Goal: Task Accomplishment & Management: Manage account settings

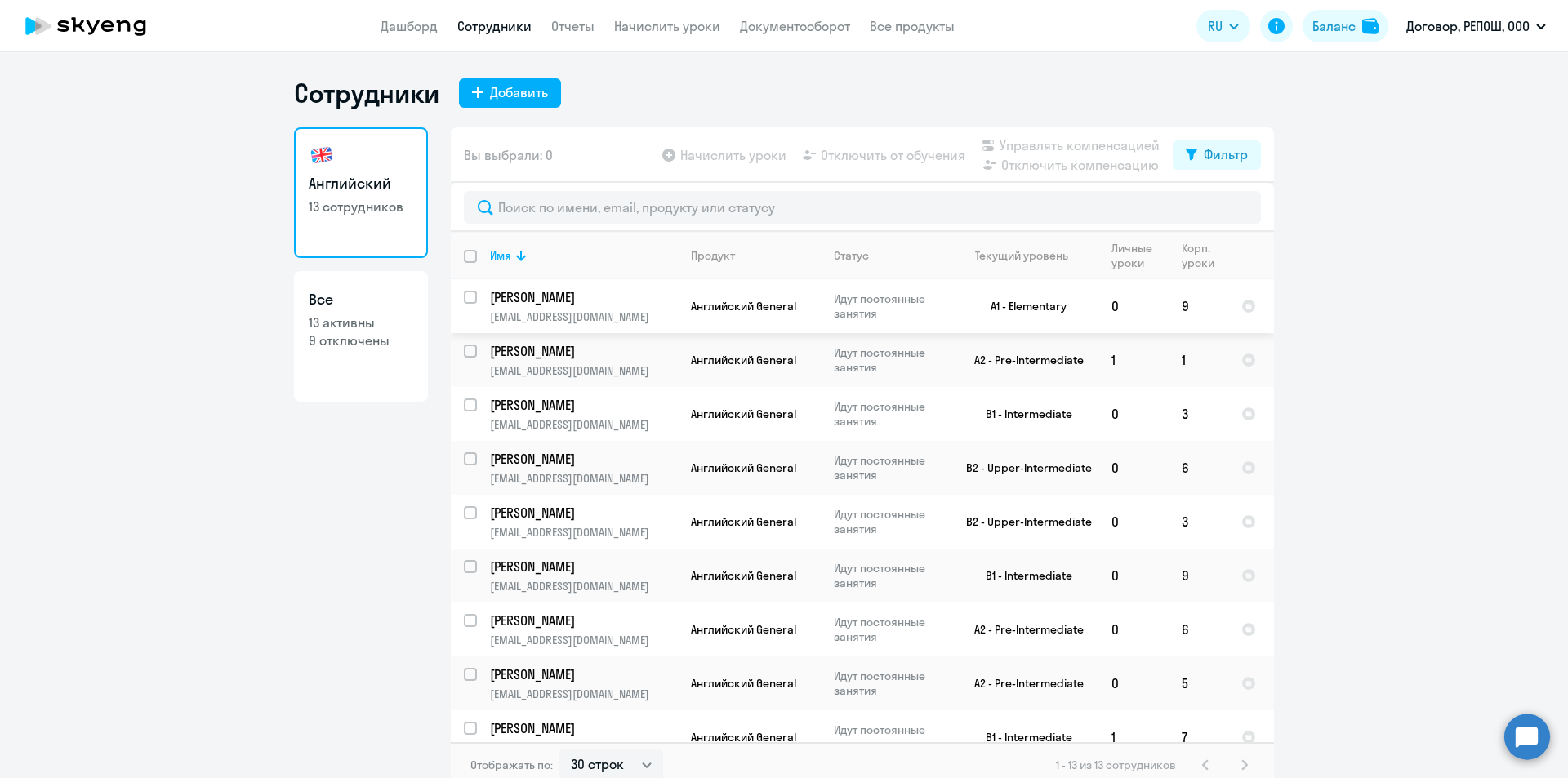
select select "30"
click at [345, 341] on p "9 отключены" at bounding box center [361, 341] width 104 height 18
select select "30"
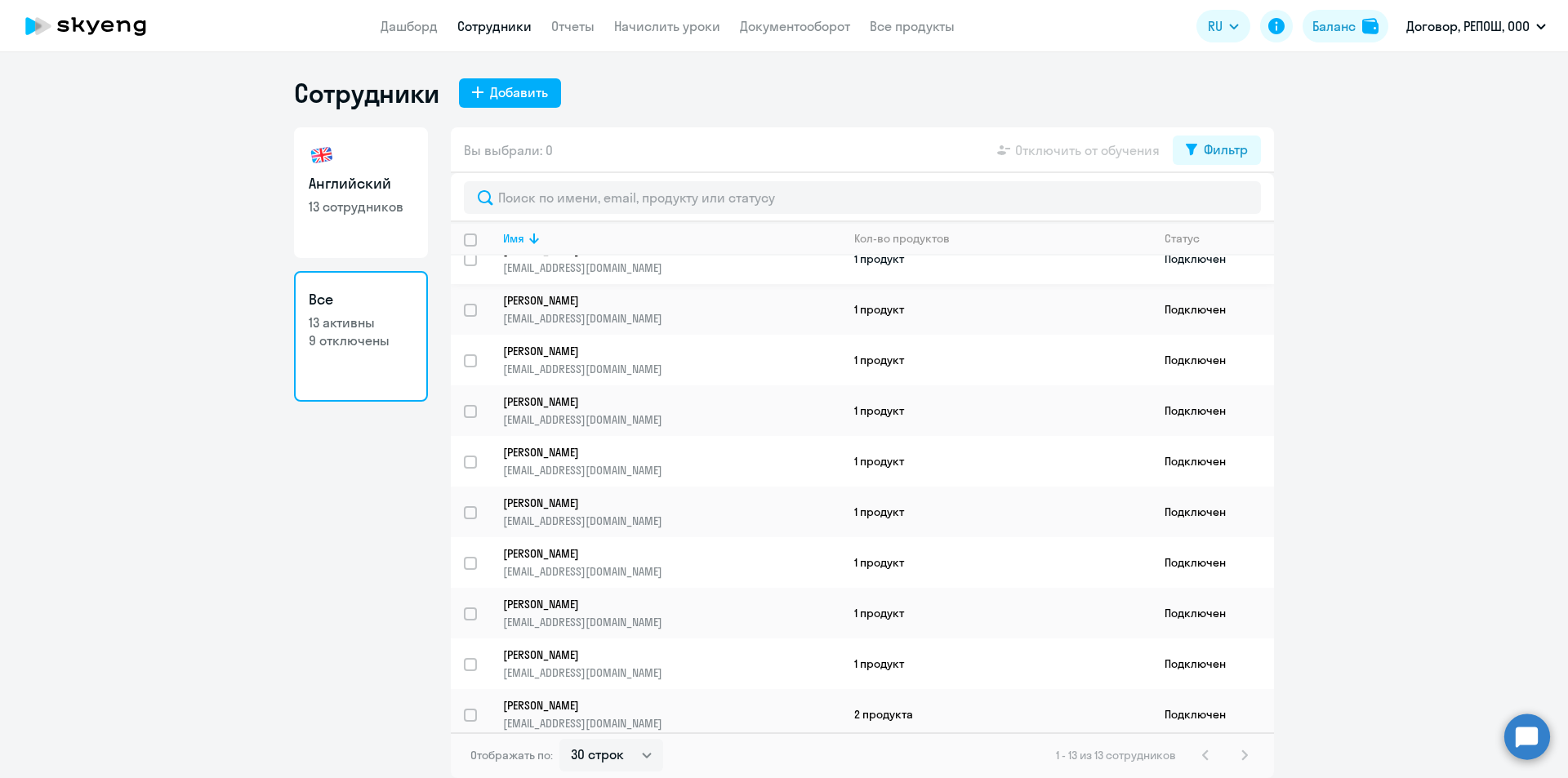
scroll to position [181, 0]
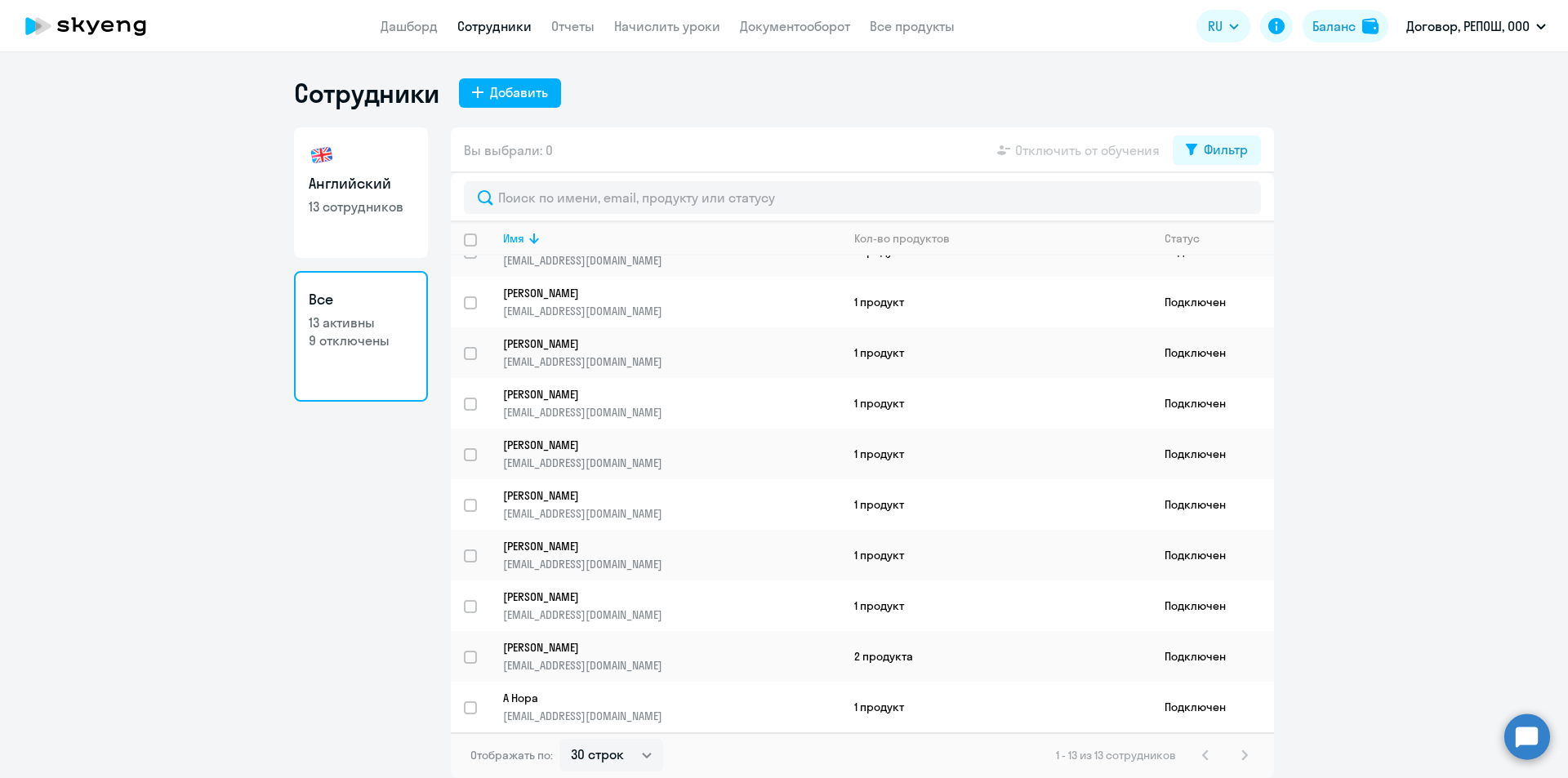
click at [1247, 750] on div "1 - 13 из 13 сотрудников" at bounding box center [1156, 755] width 199 height 19
click at [1243, 754] on div "1 - 13 из 13 сотрудников" at bounding box center [1156, 755] width 199 height 19
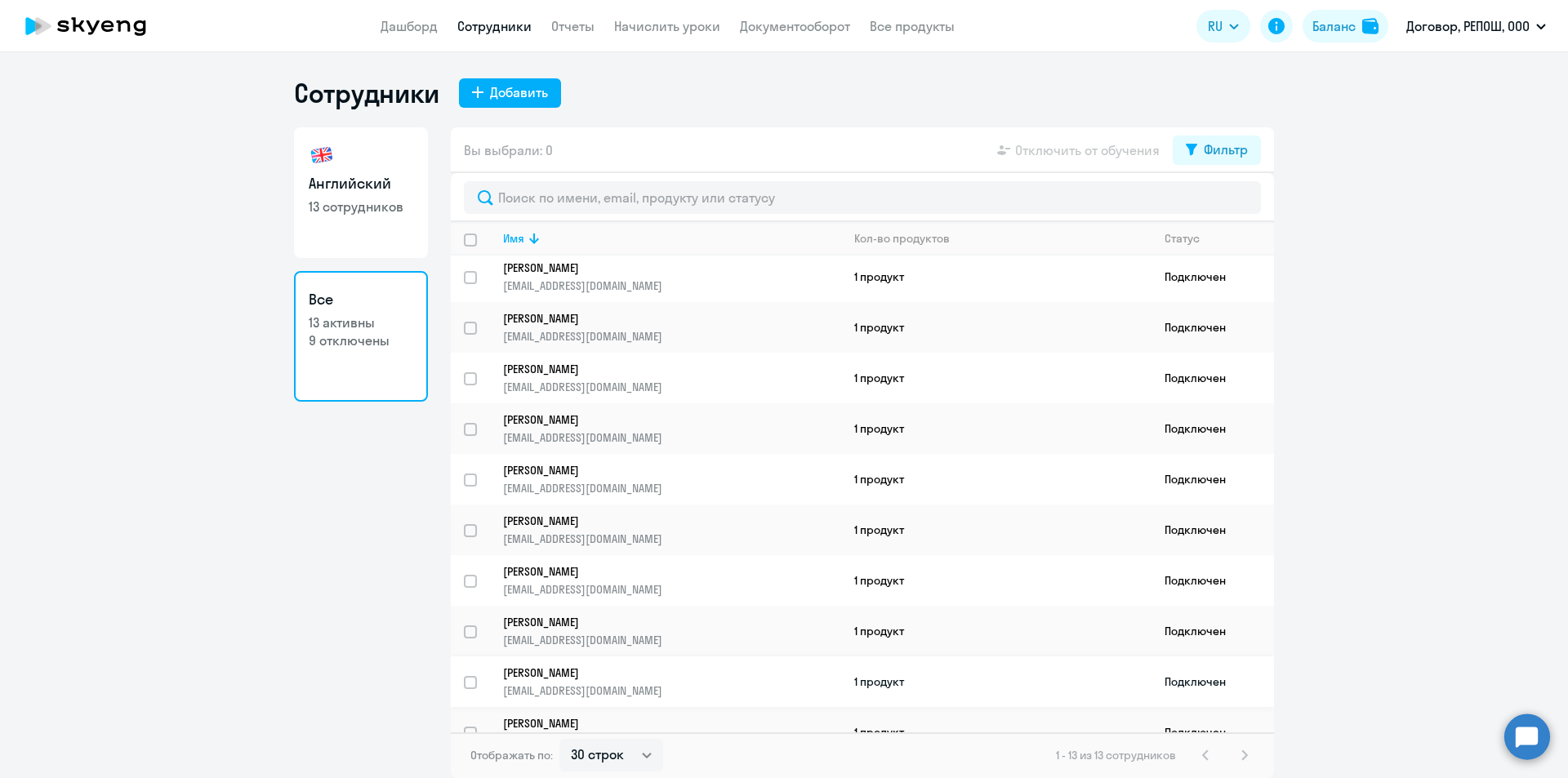
scroll to position [0, 0]
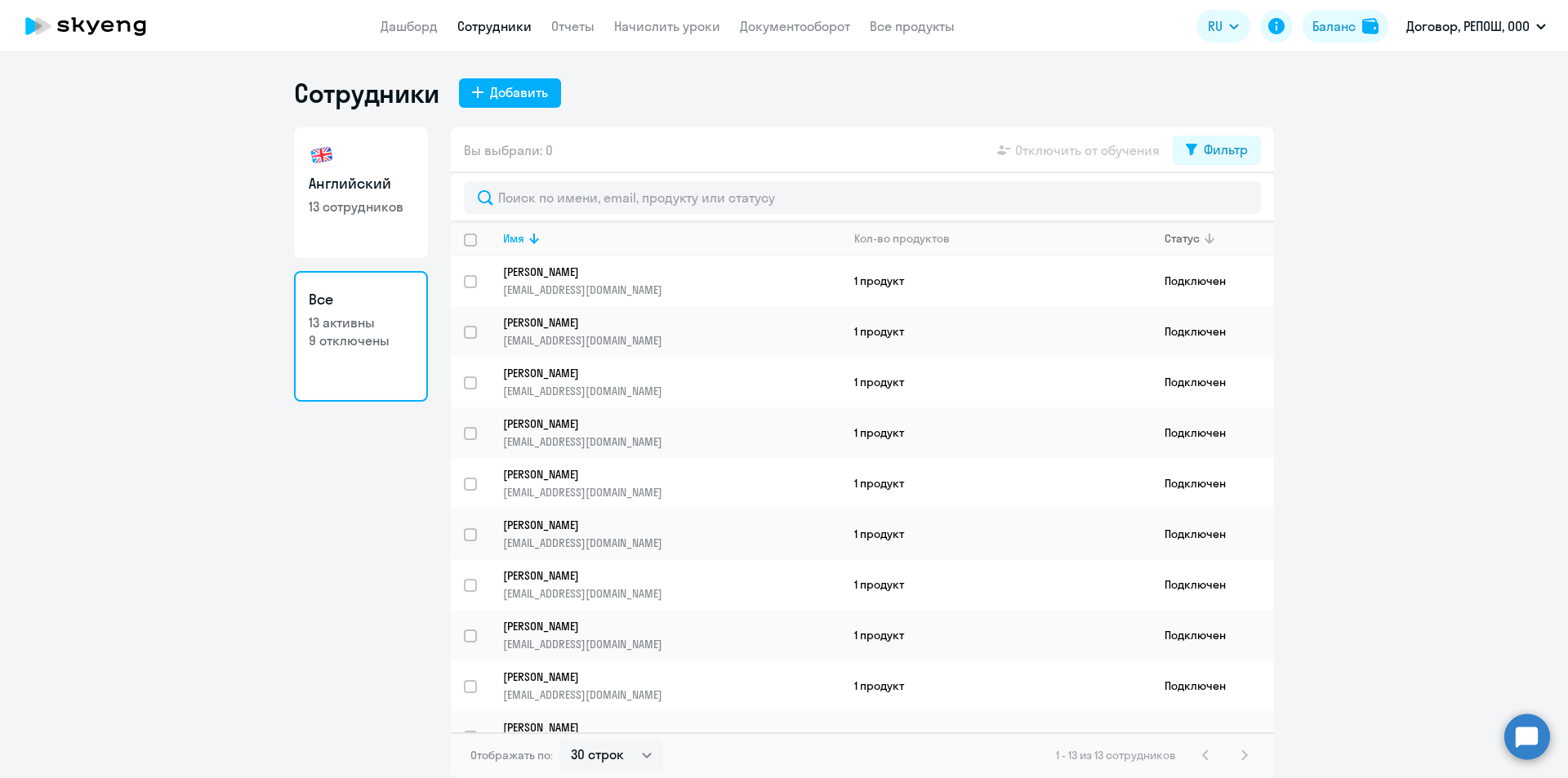
click at [1192, 235] on div "Статус" at bounding box center [1182, 239] width 35 height 15
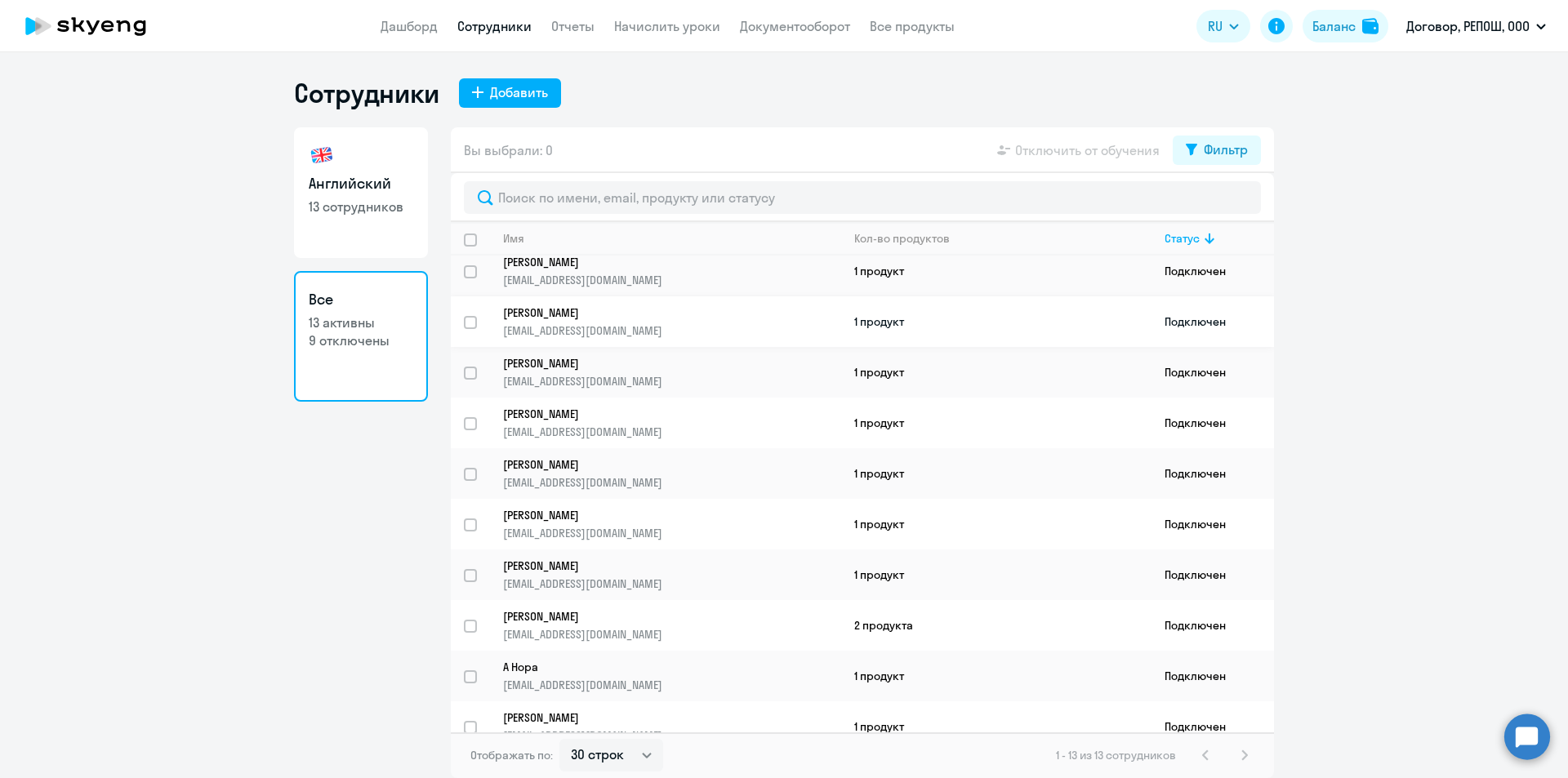
scroll to position [181, 0]
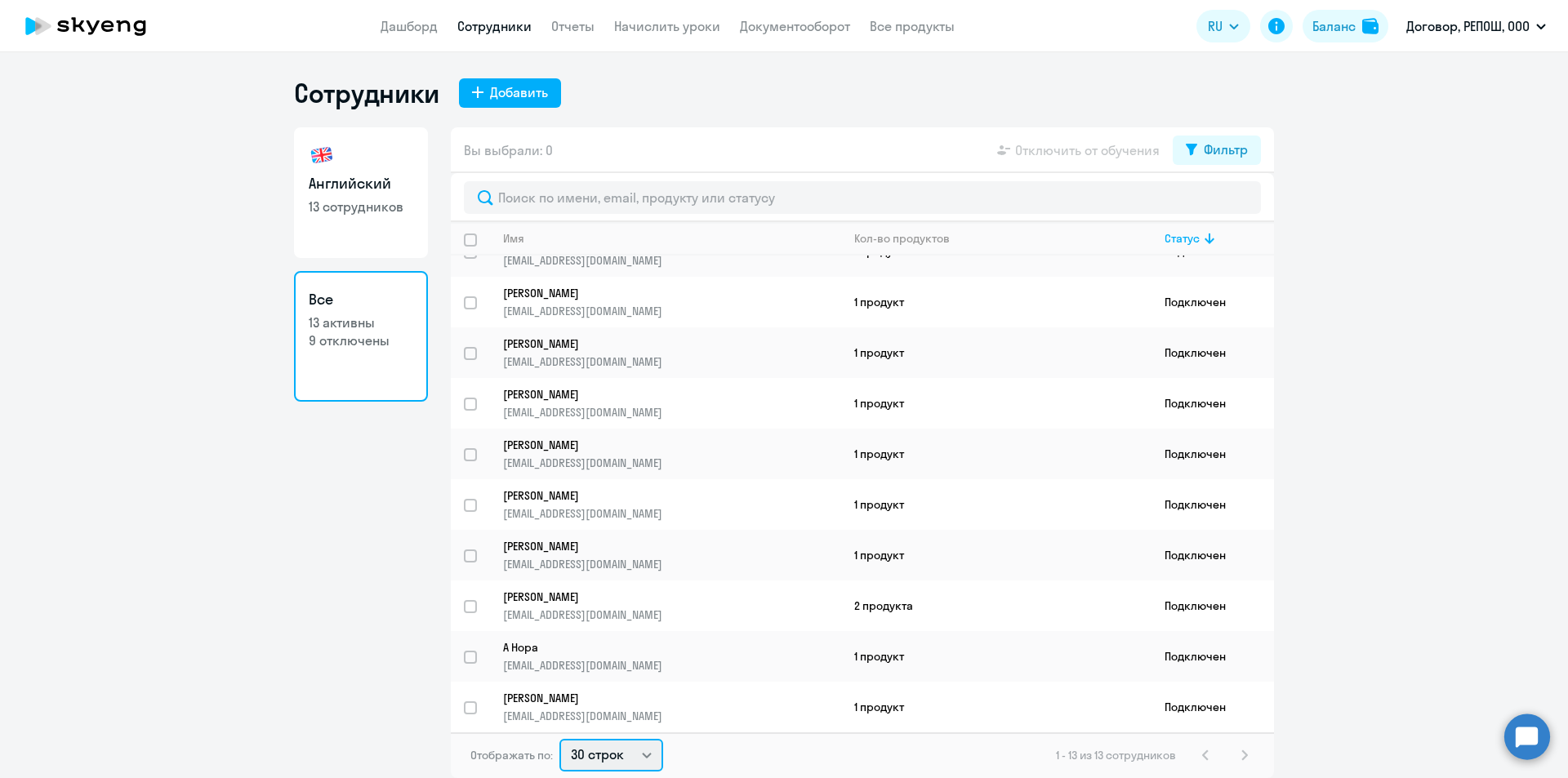
click at [657, 760] on select "30 строк 50 строк 100 строк" at bounding box center [611, 755] width 104 height 33
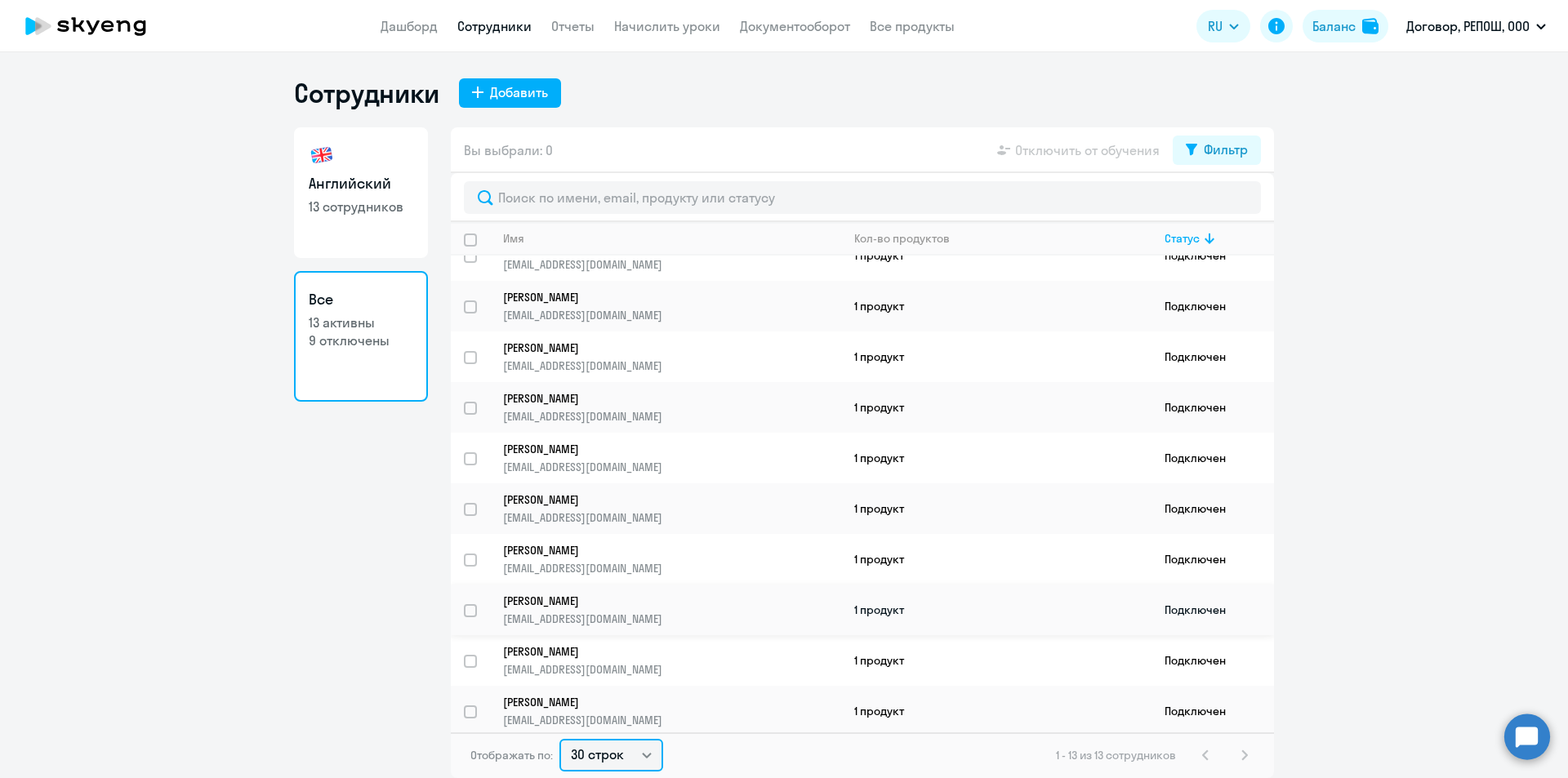
scroll to position [0, 0]
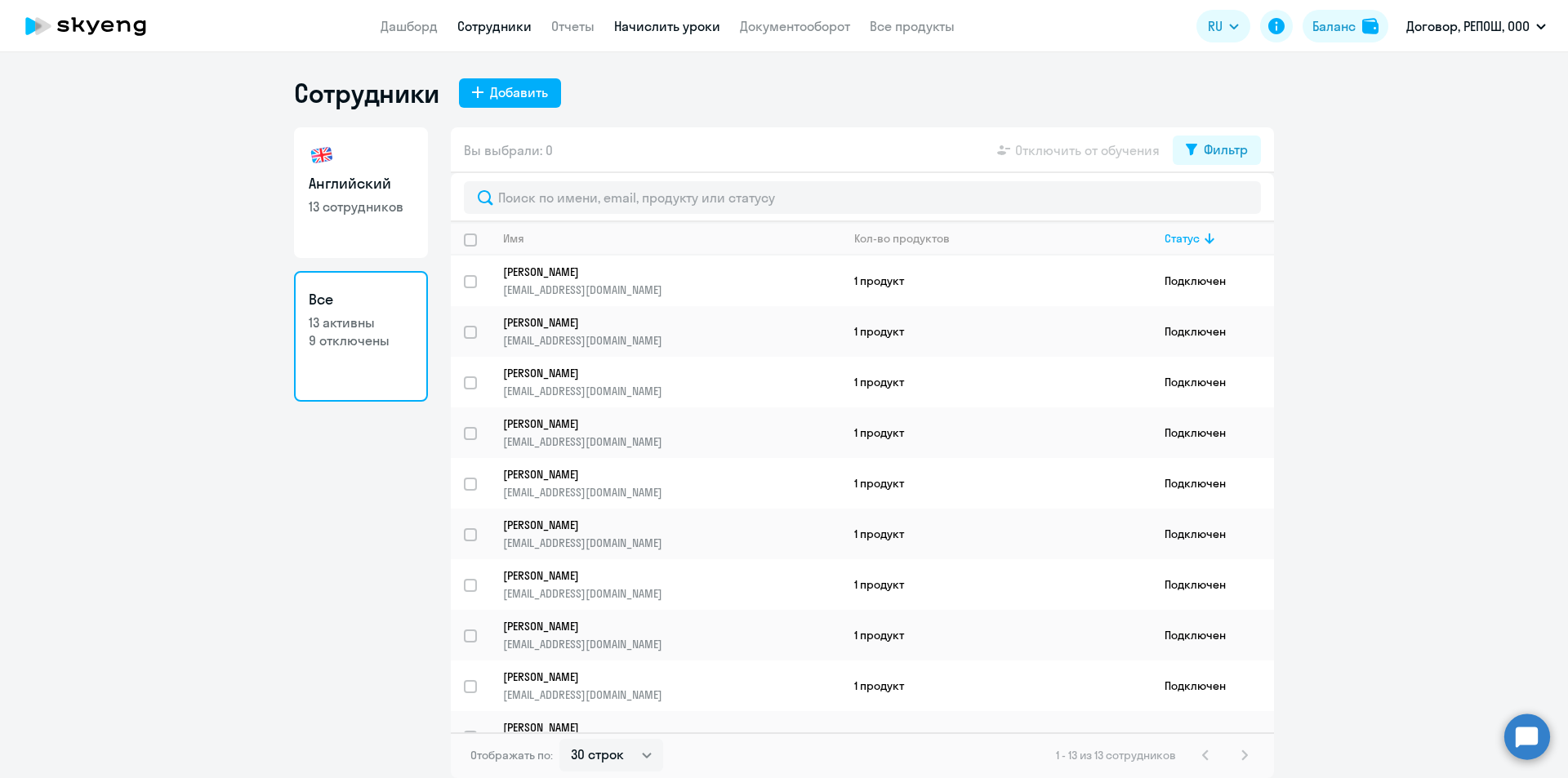
click at [690, 24] on link "Начислить уроки" at bounding box center [667, 27] width 106 height 17
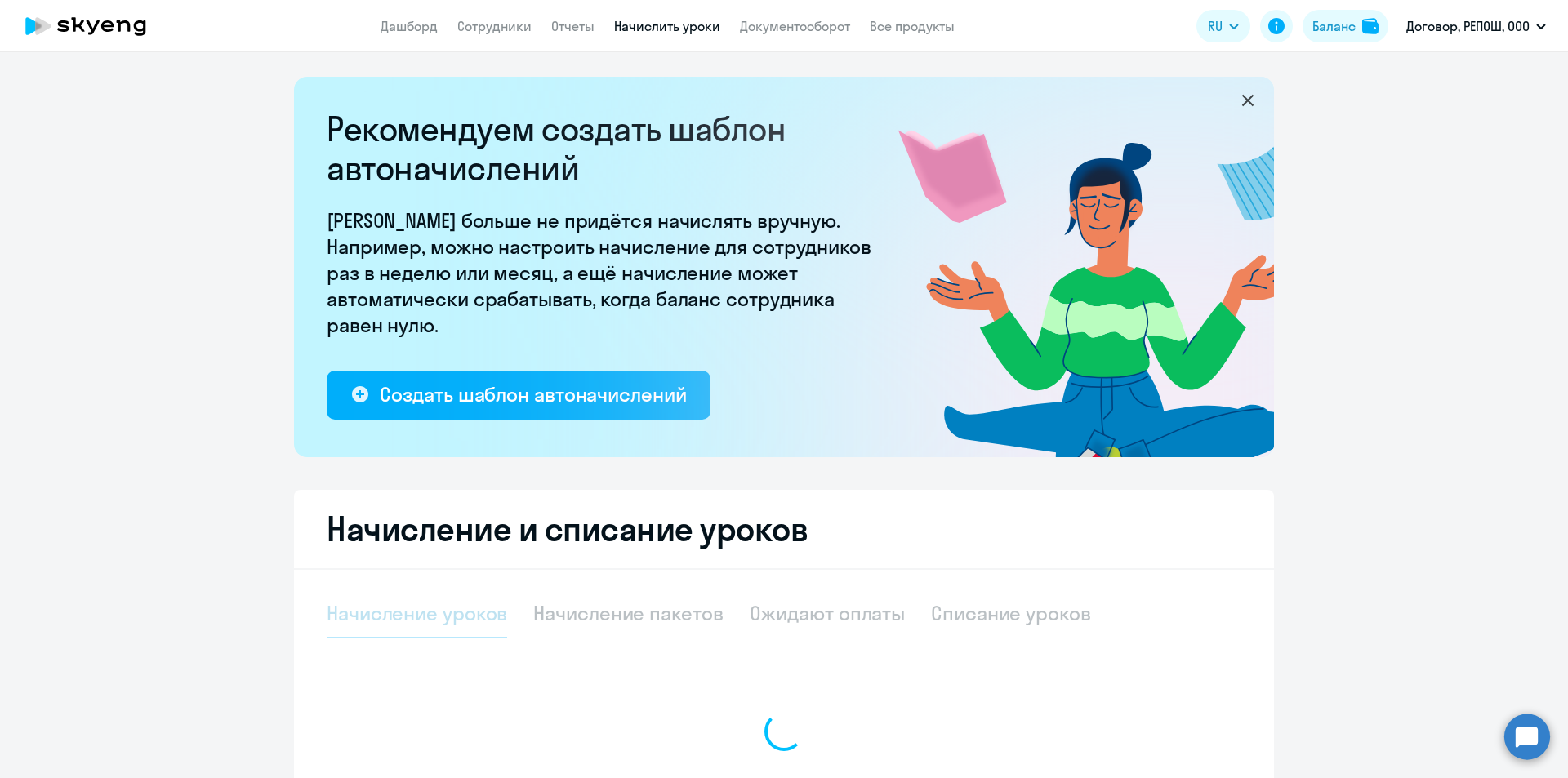
select select "10"
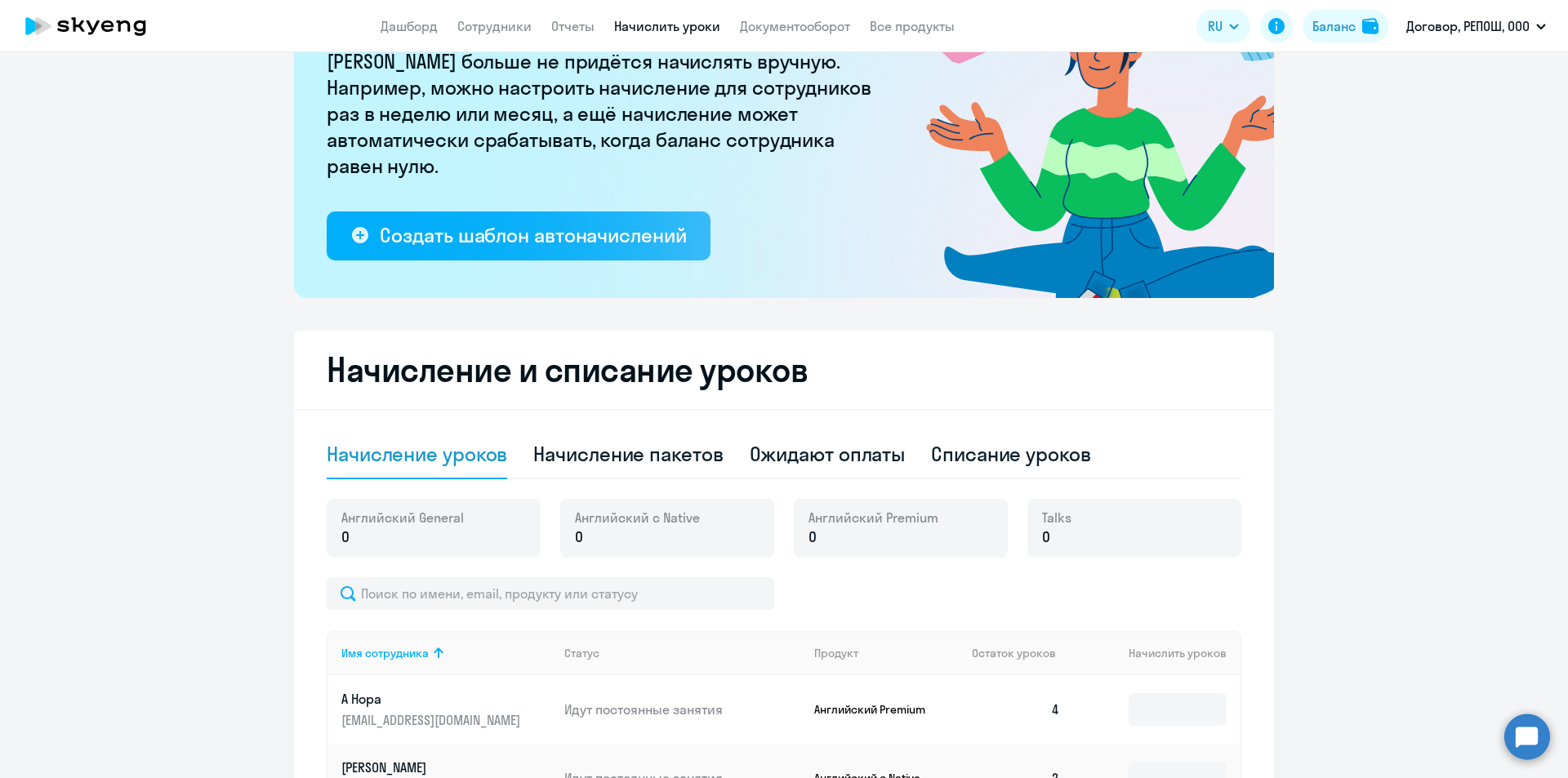
scroll to position [245, 0]
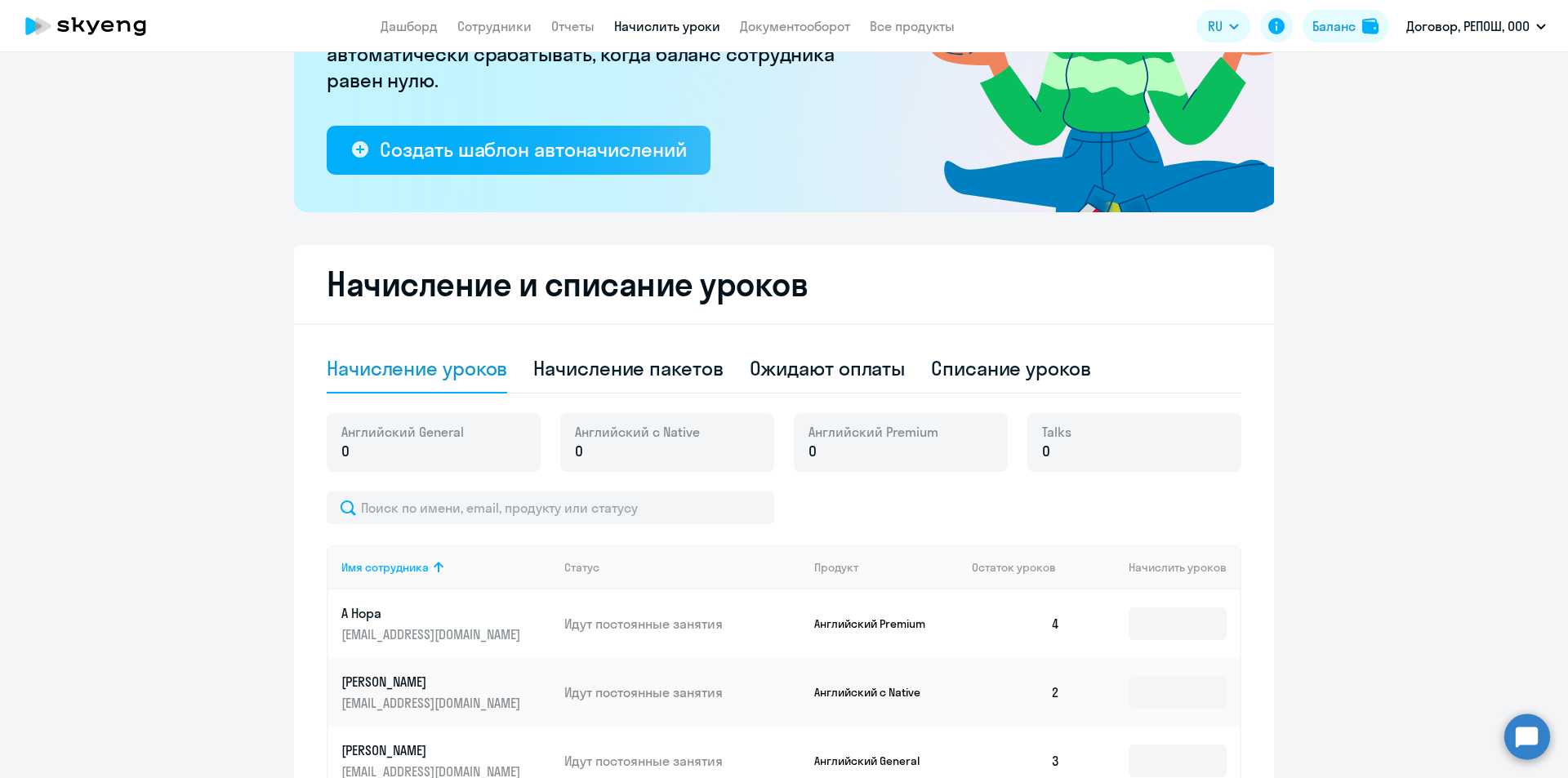
click at [809, 366] on div "Ожидают оплаты" at bounding box center [827, 368] width 156 height 26
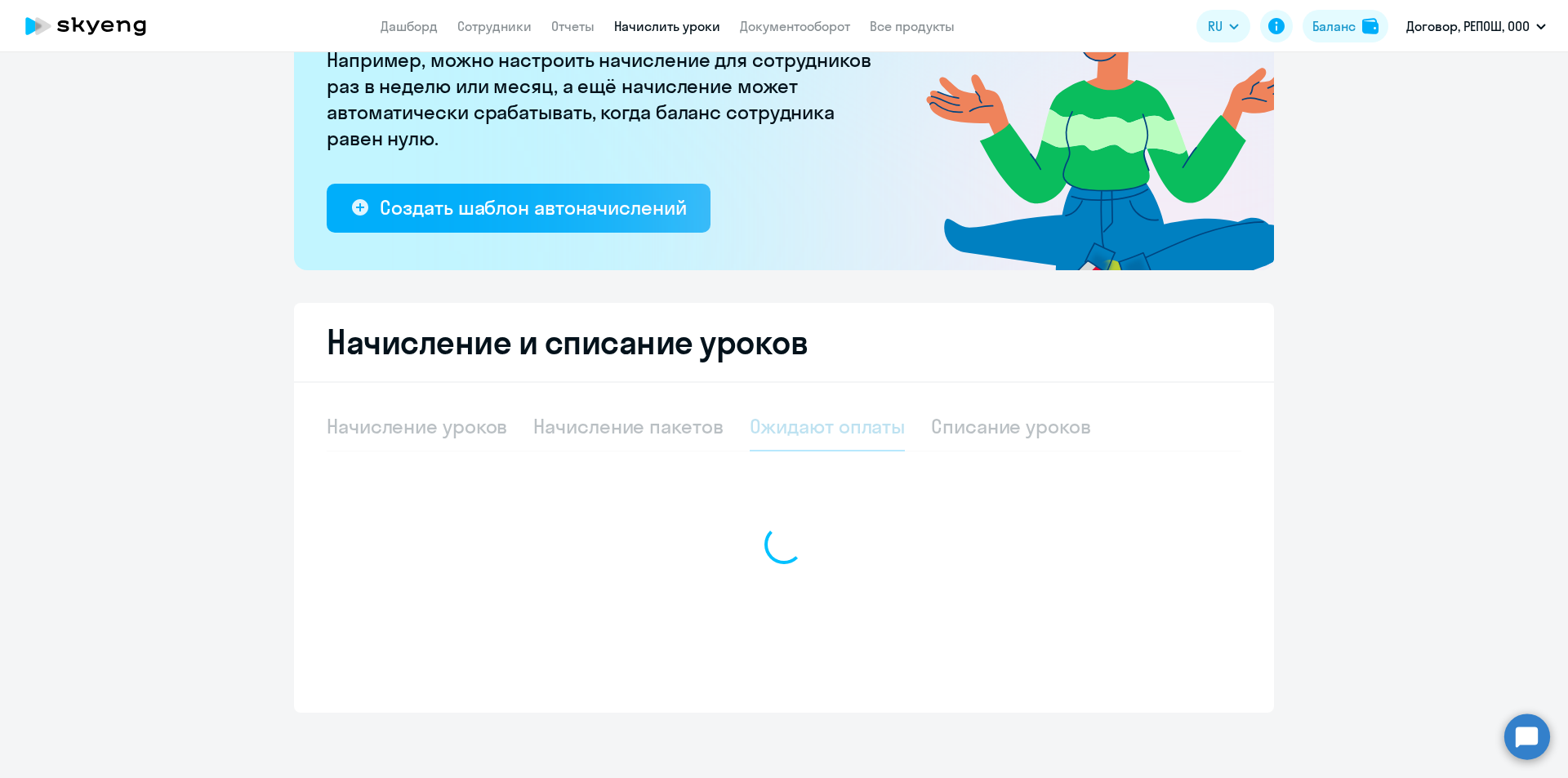
scroll to position [187, 0]
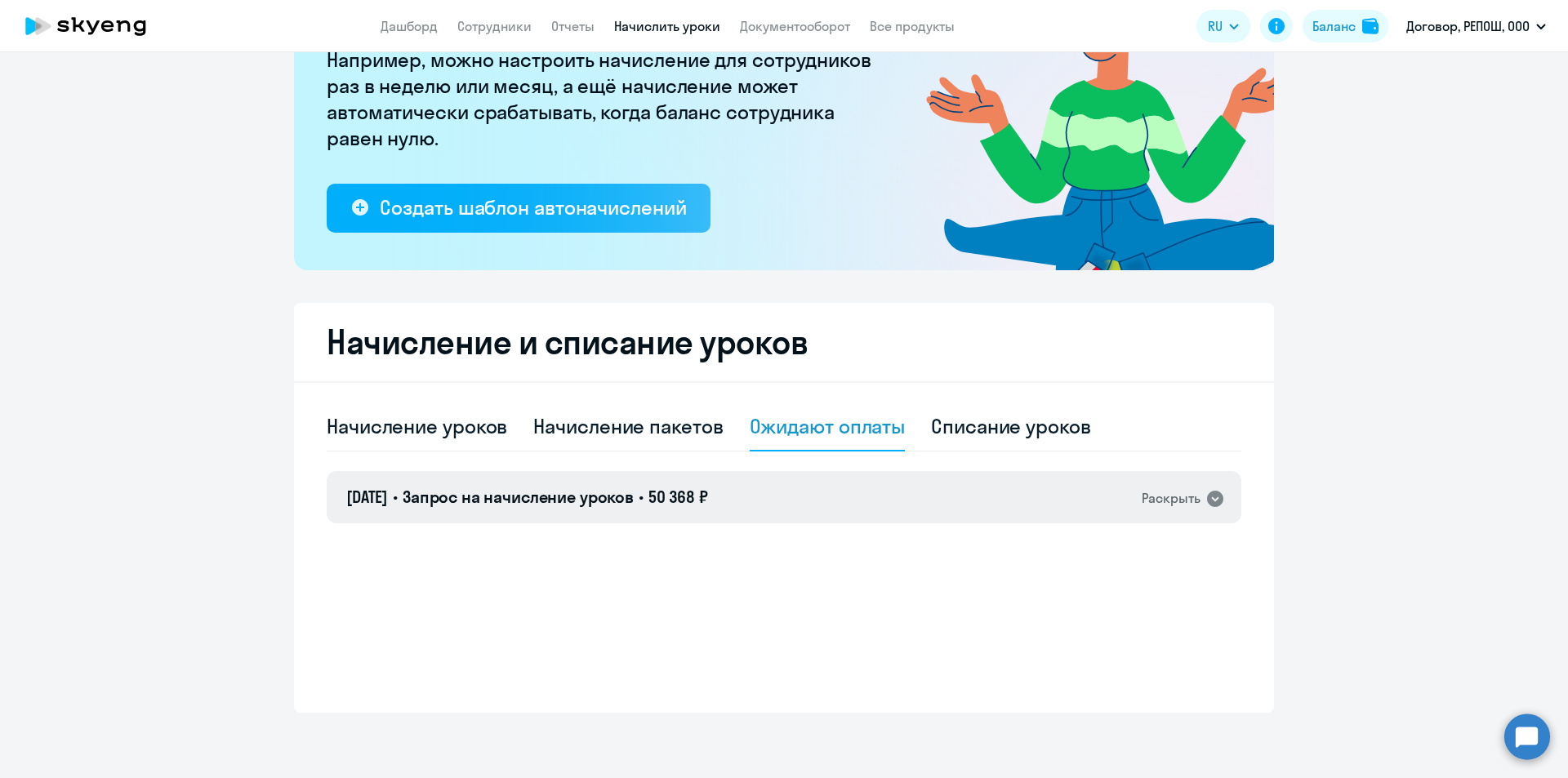
click at [769, 482] on div "[DATE] • Запрос на начисление уроков • 50 368 ₽ Раскрыть" at bounding box center [784, 498] width 915 height 53
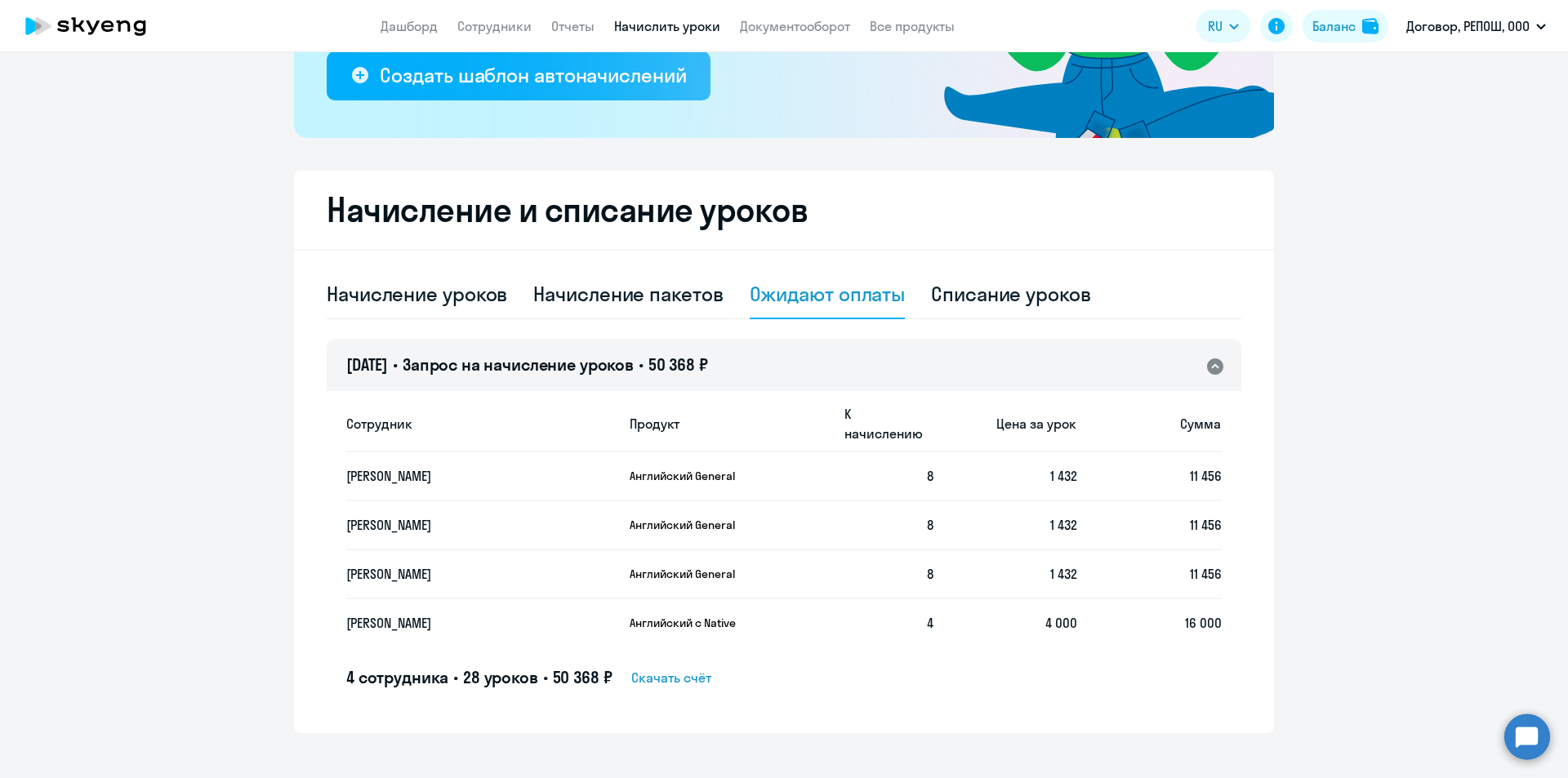
scroll to position [321, 0]
